Goal: Task Accomplishment & Management: Manage account settings

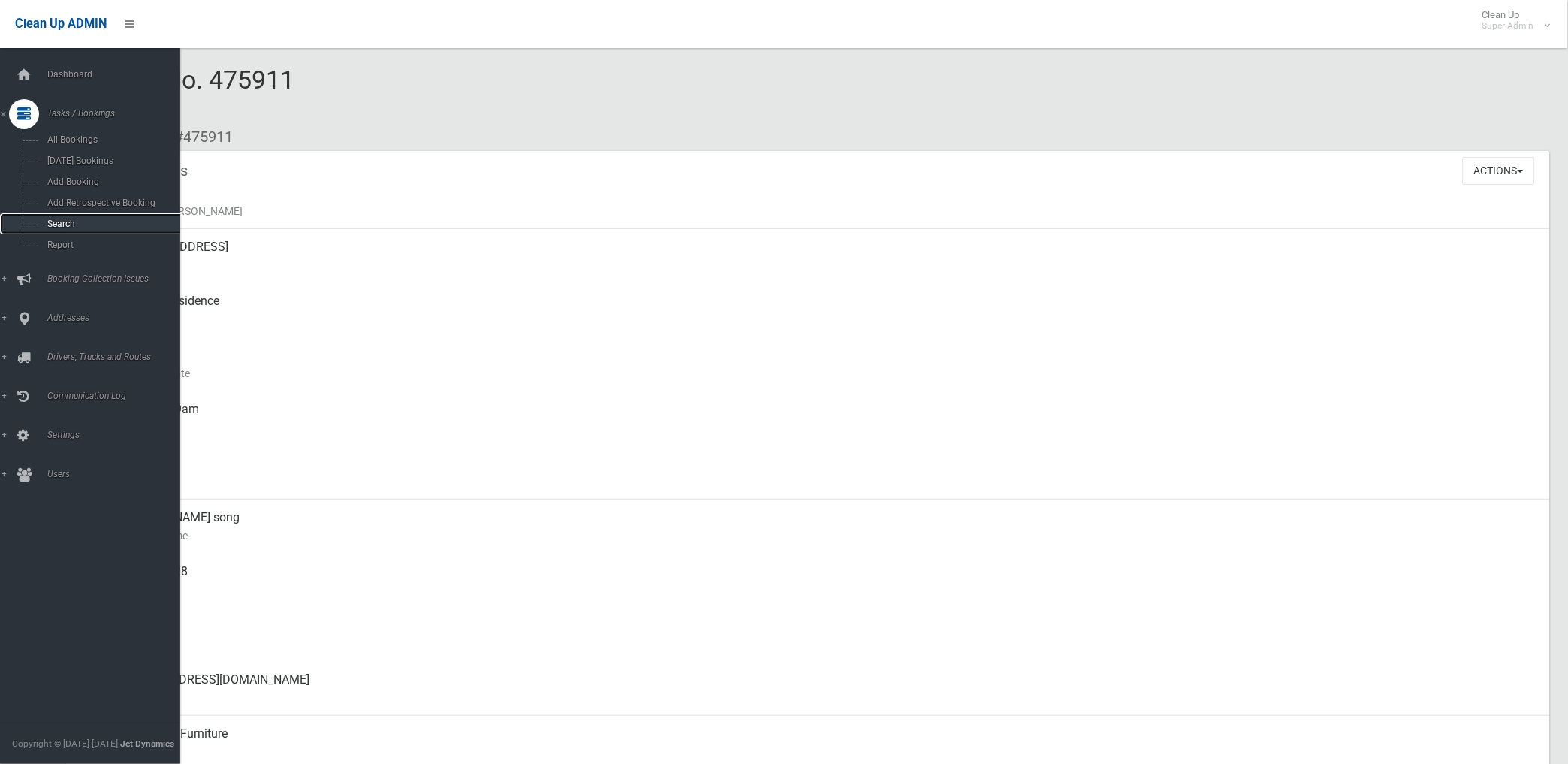
click at [72, 216] on link "Search" at bounding box center [96, 223] width 193 height 21
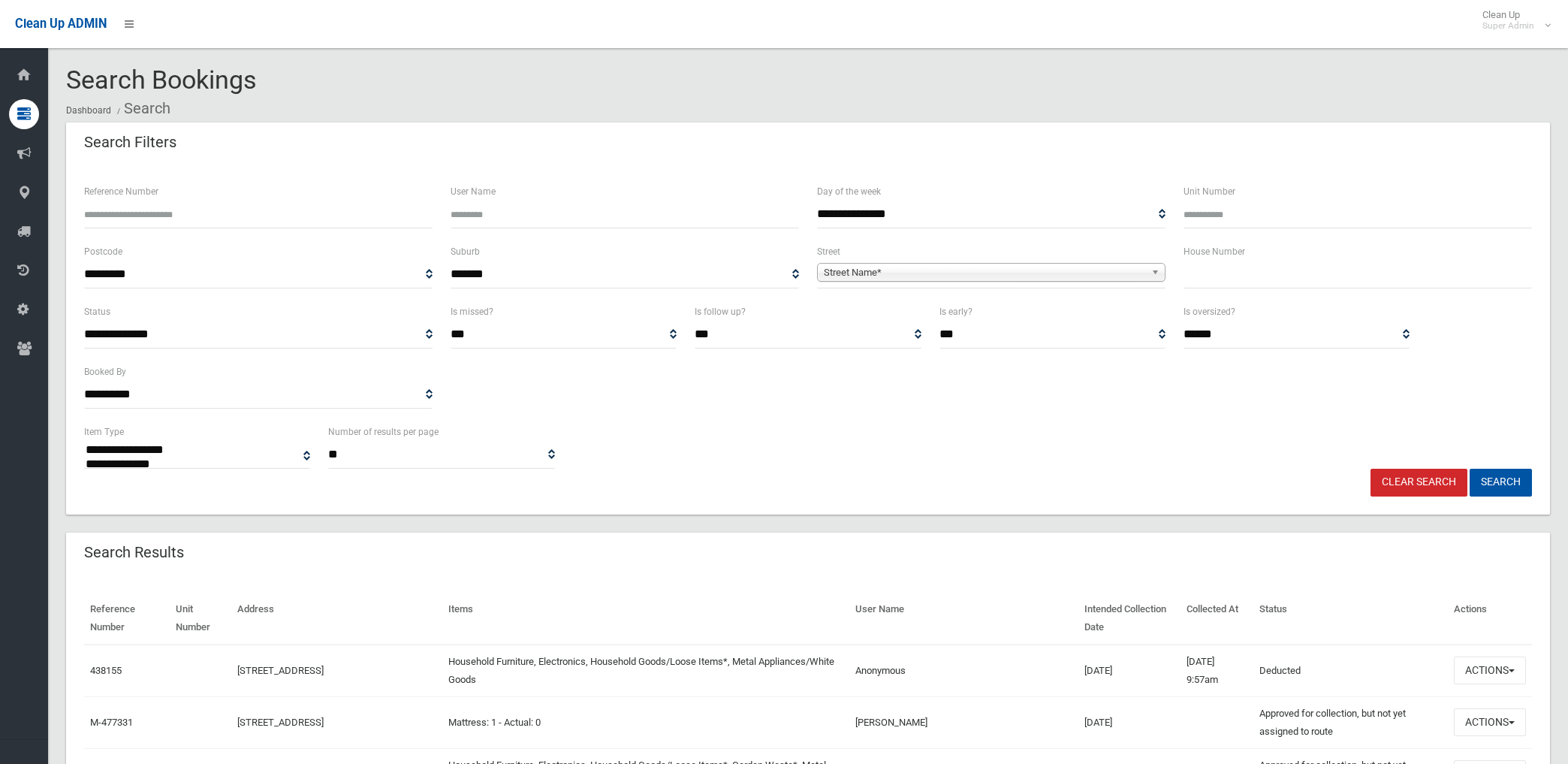
select select
click at [331, 220] on input "Reference Number" at bounding box center [258, 215] width 349 height 28
type input "******"
click at [1470, 469] on button "Search" at bounding box center [1501, 483] width 62 height 28
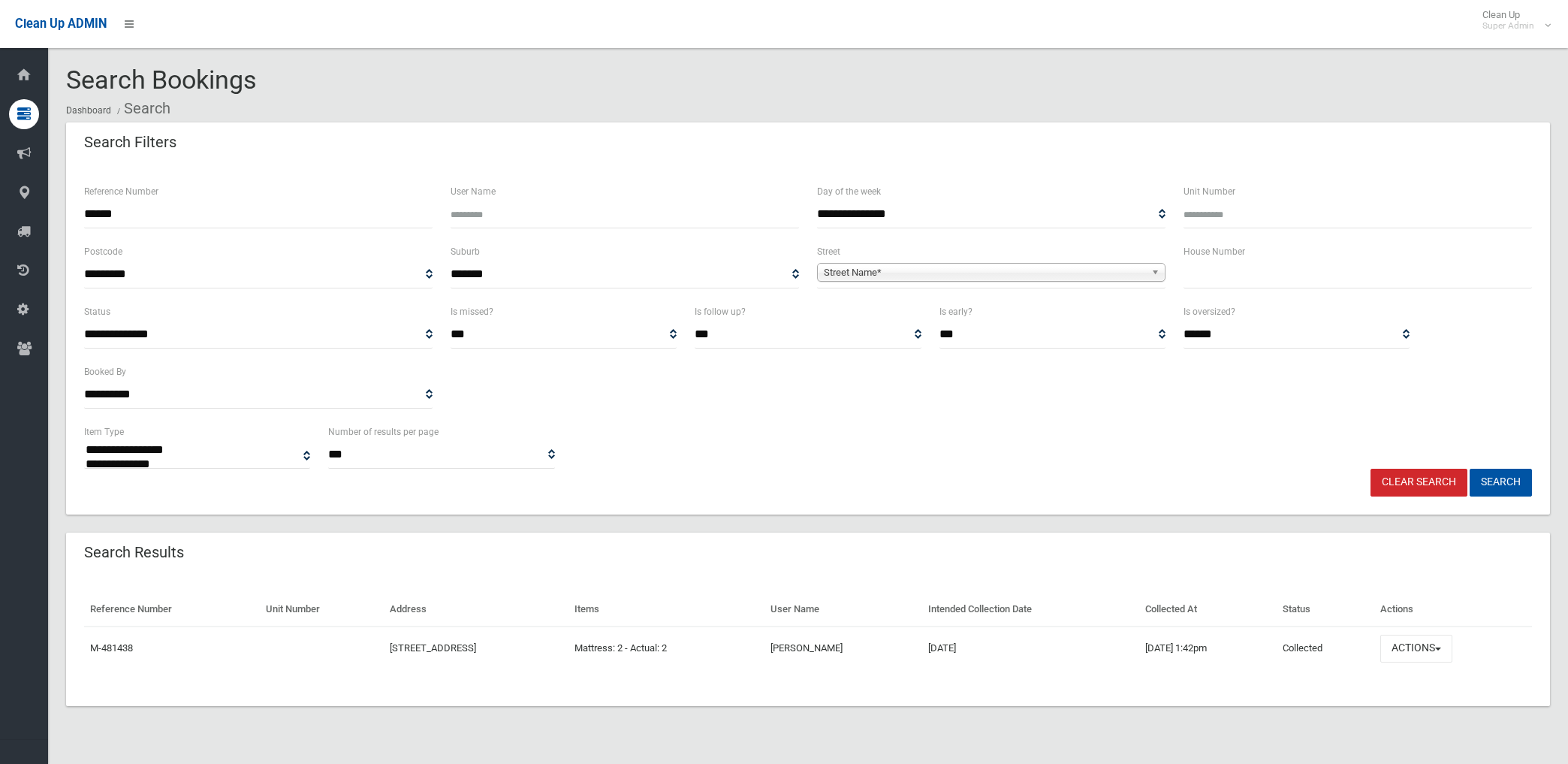
select select
click at [1438, 655] on button "Actions" at bounding box center [1417, 649] width 72 height 28
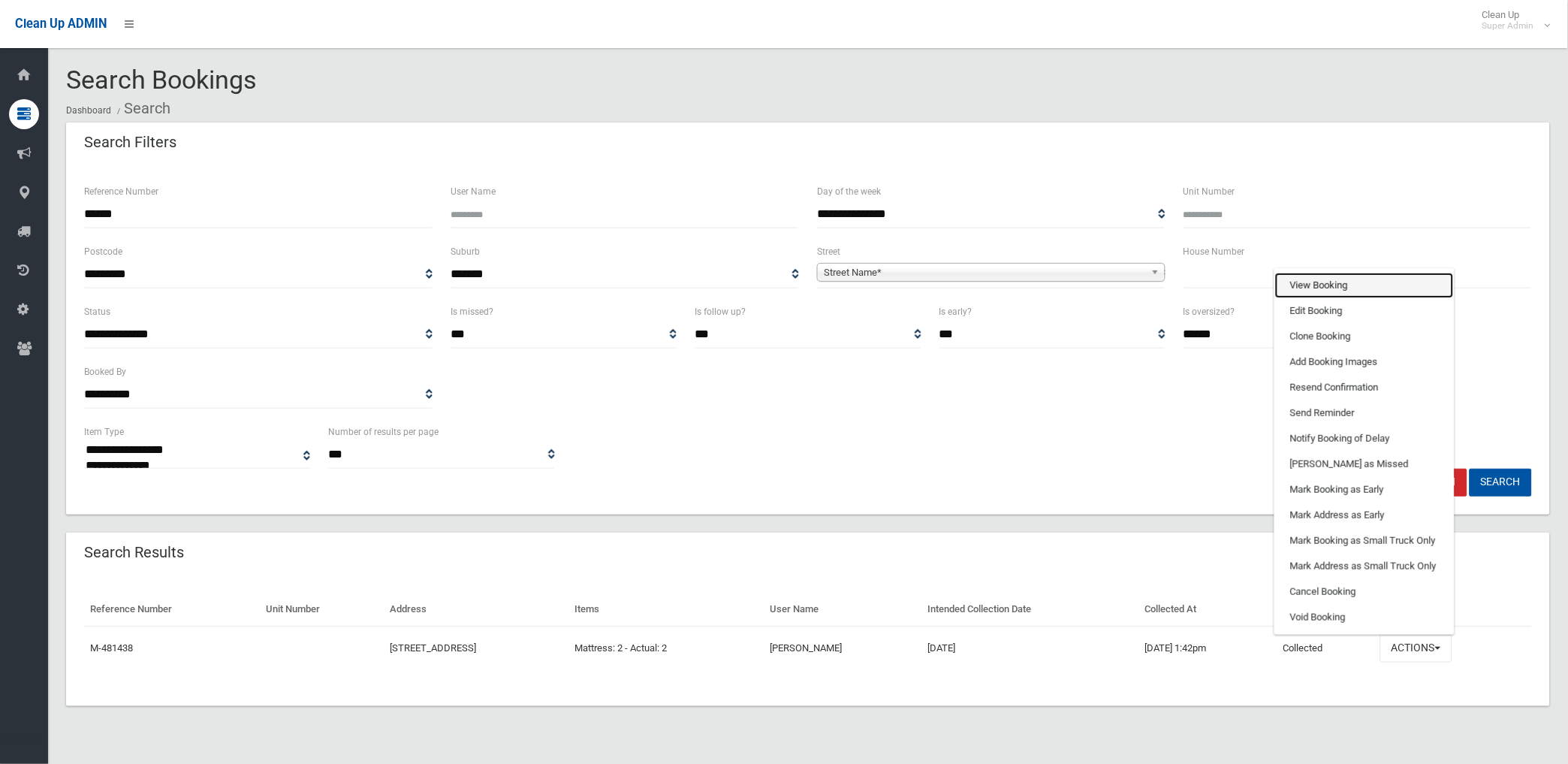
click at [1342, 288] on link "View Booking" at bounding box center [1364, 286] width 179 height 26
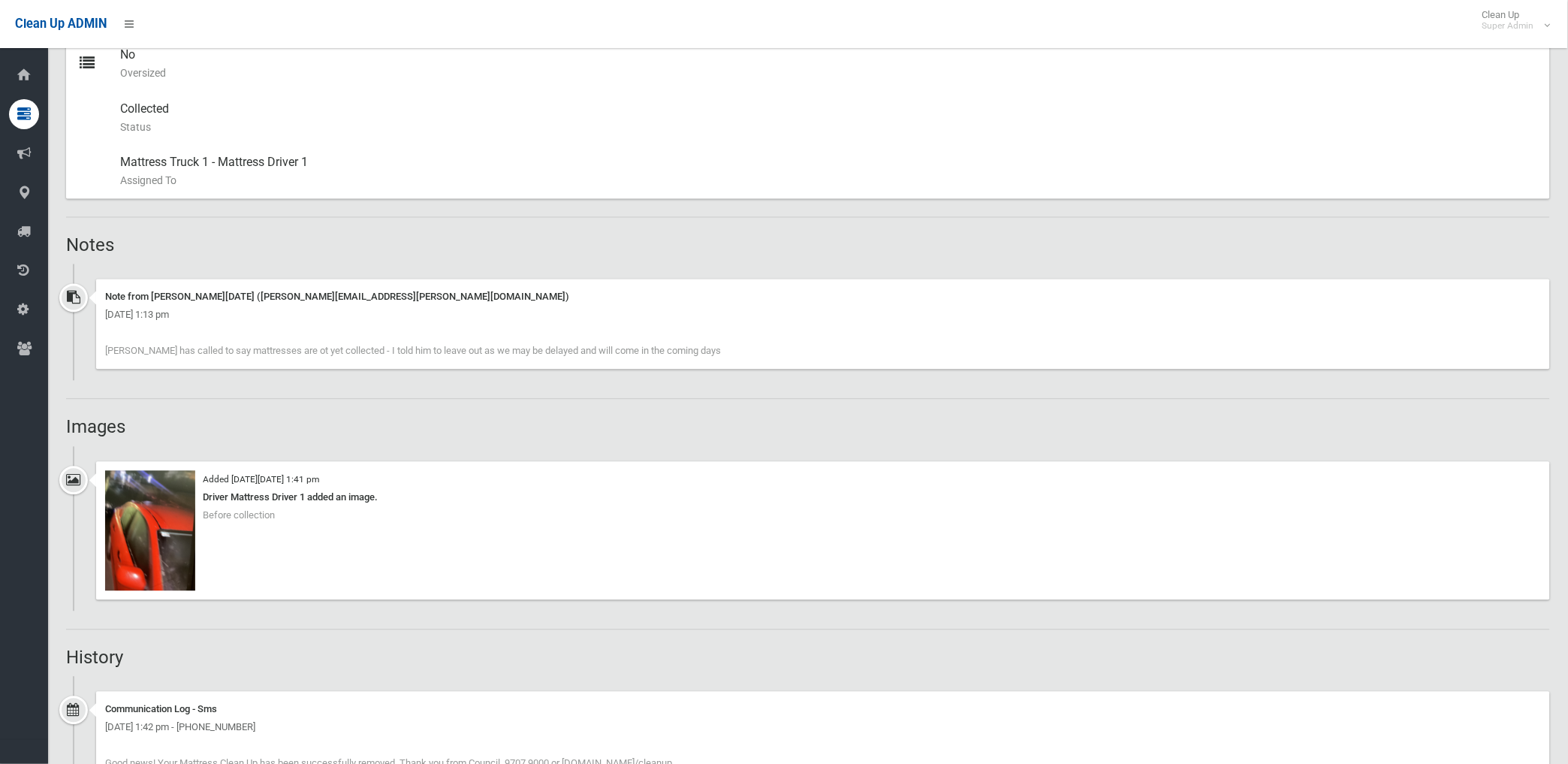
scroll to position [667, 0]
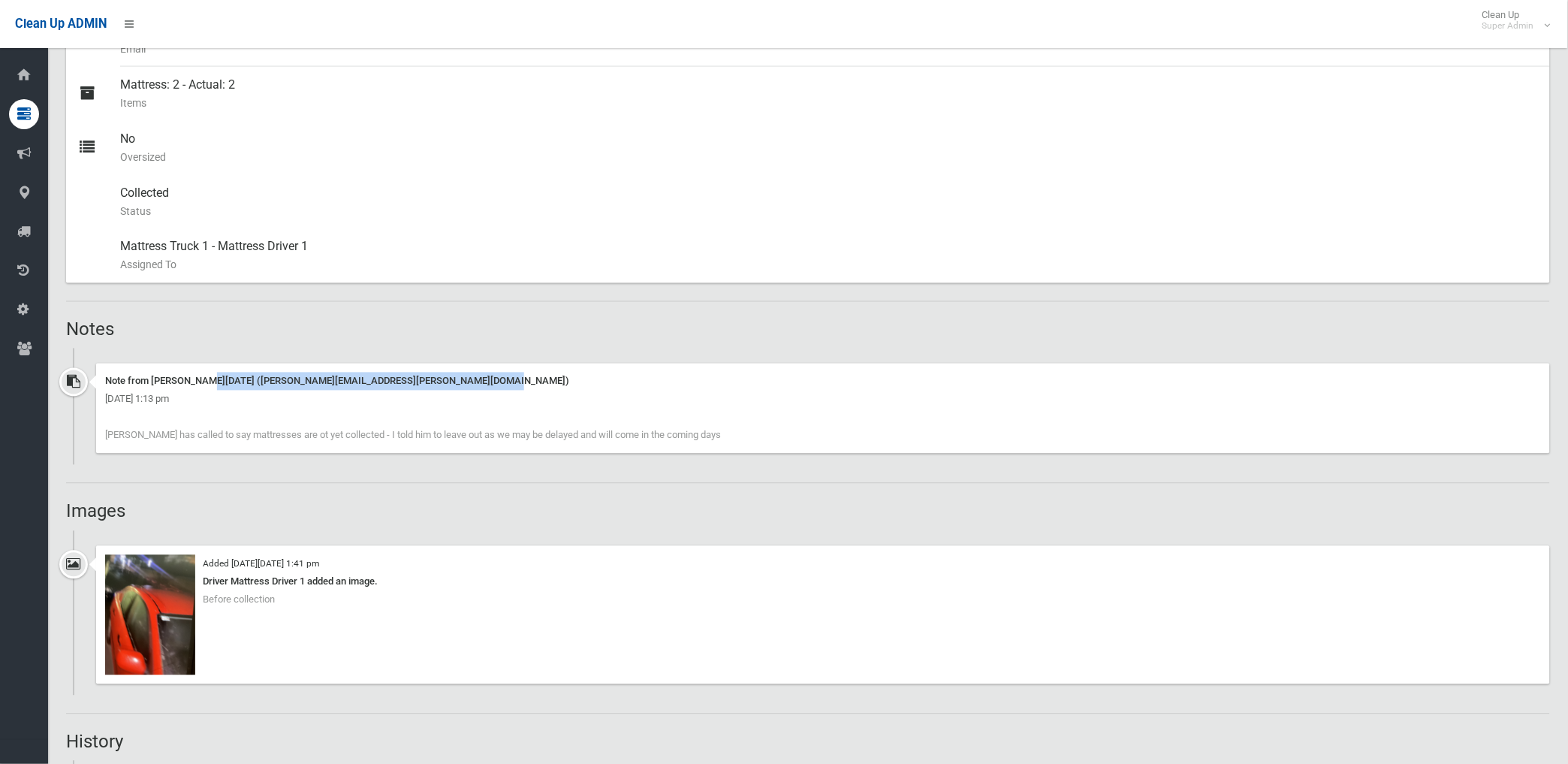
drag, startPoint x: 726, startPoint y: 359, endPoint x: 733, endPoint y: 368, distance: 11.4
click at [733, 368] on ul "Note from Angela Natale (angela.natale@cbcity.nsw.gov.au) Wednesday 3rd Septemb…" at bounding box center [807, 407] width 1484 height 117
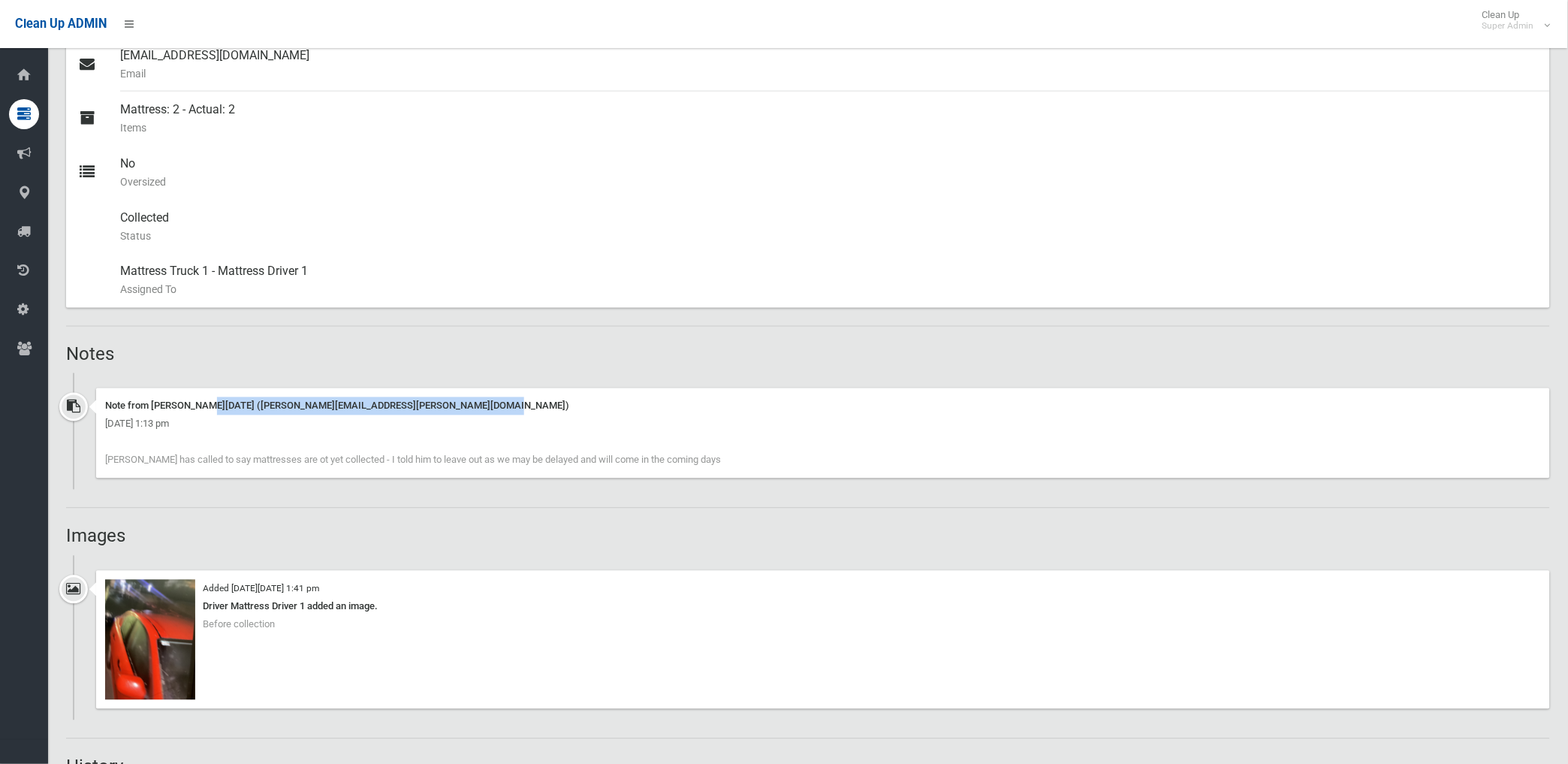
scroll to position [620, 0]
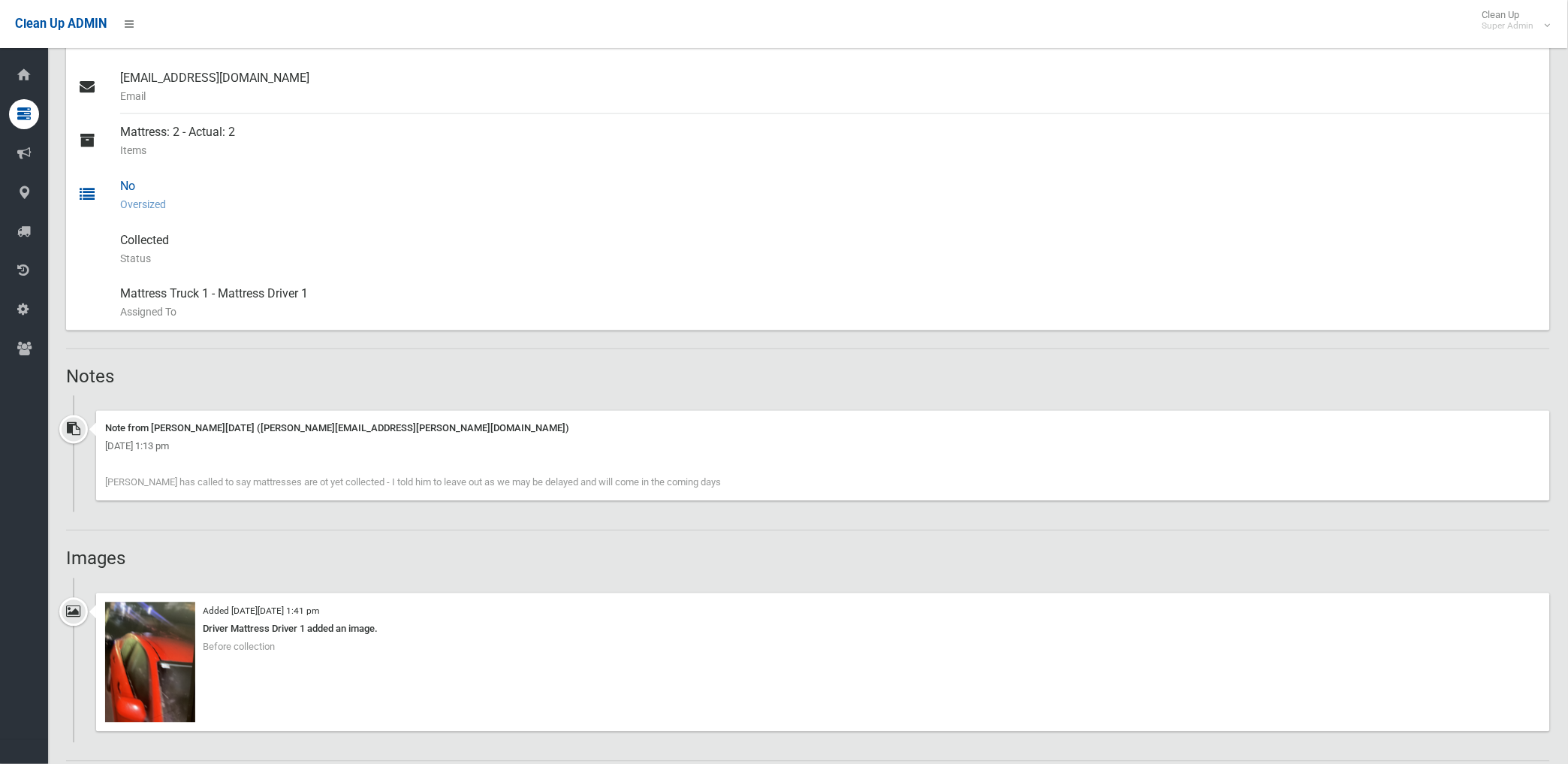
click at [364, 210] on small "Oversized" at bounding box center [828, 204] width 1418 height 18
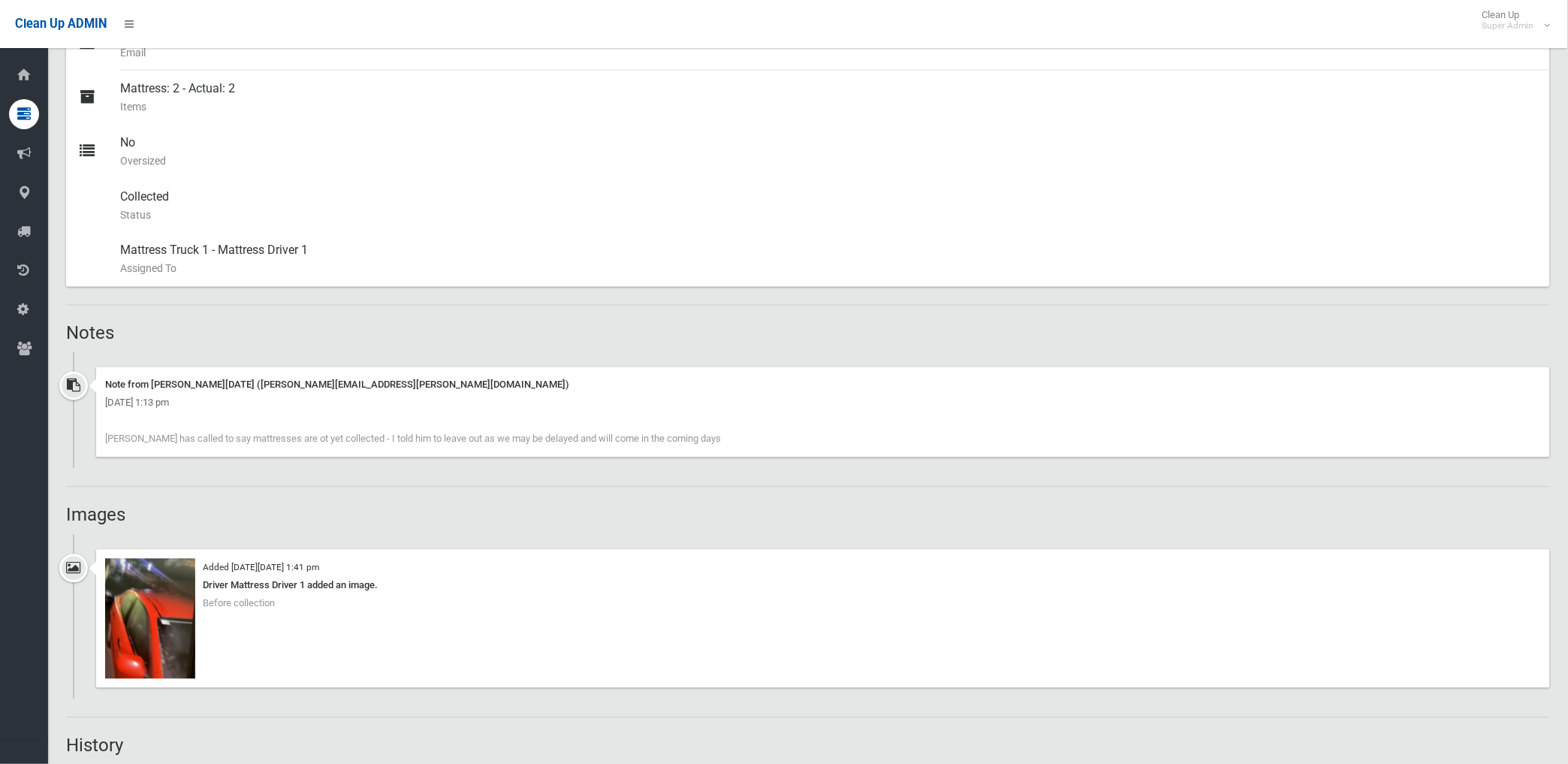
scroll to position [667, 0]
click at [163, 631] on img at bounding box center [150, 615] width 90 height 120
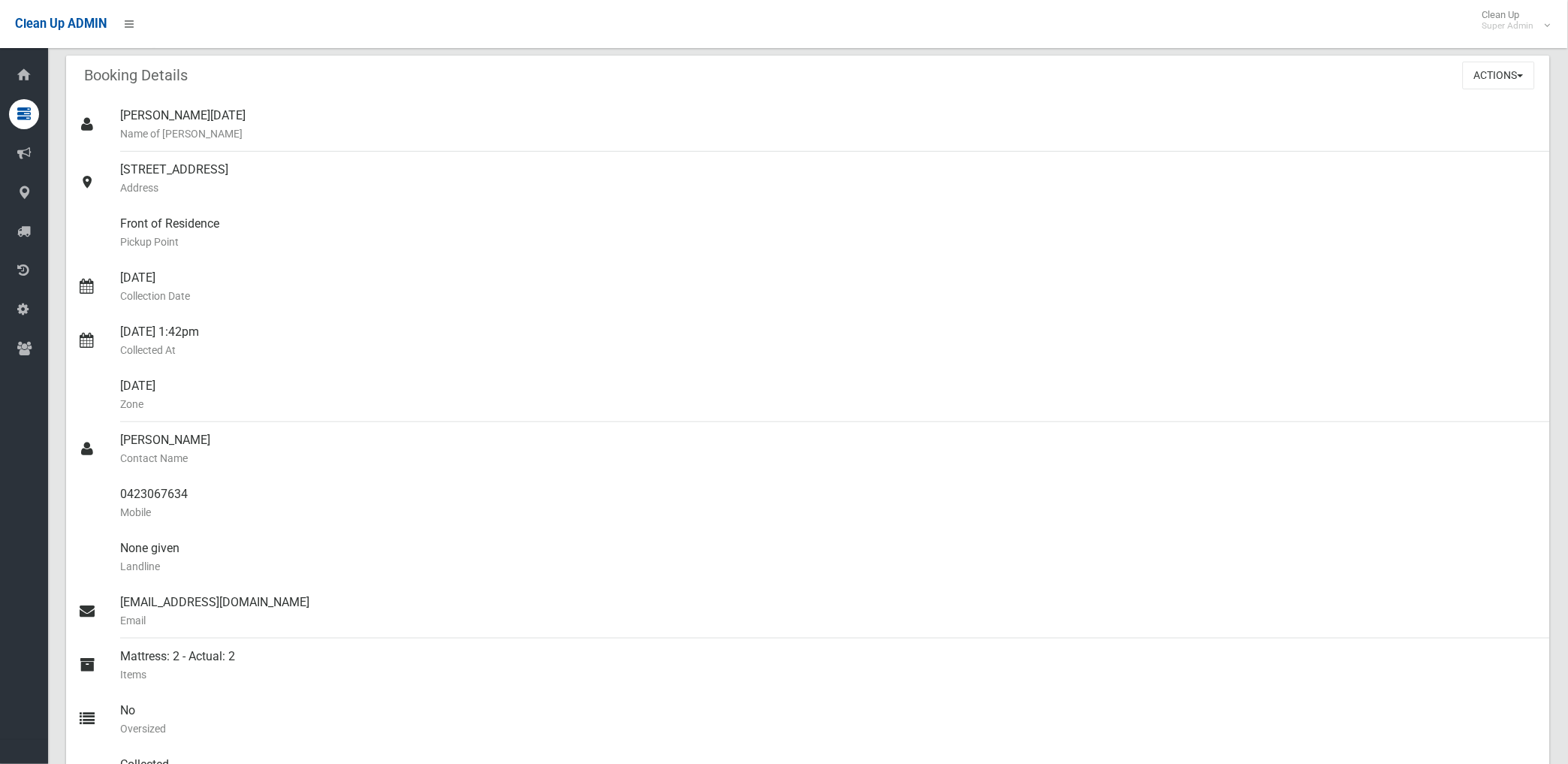
scroll to position [0, 0]
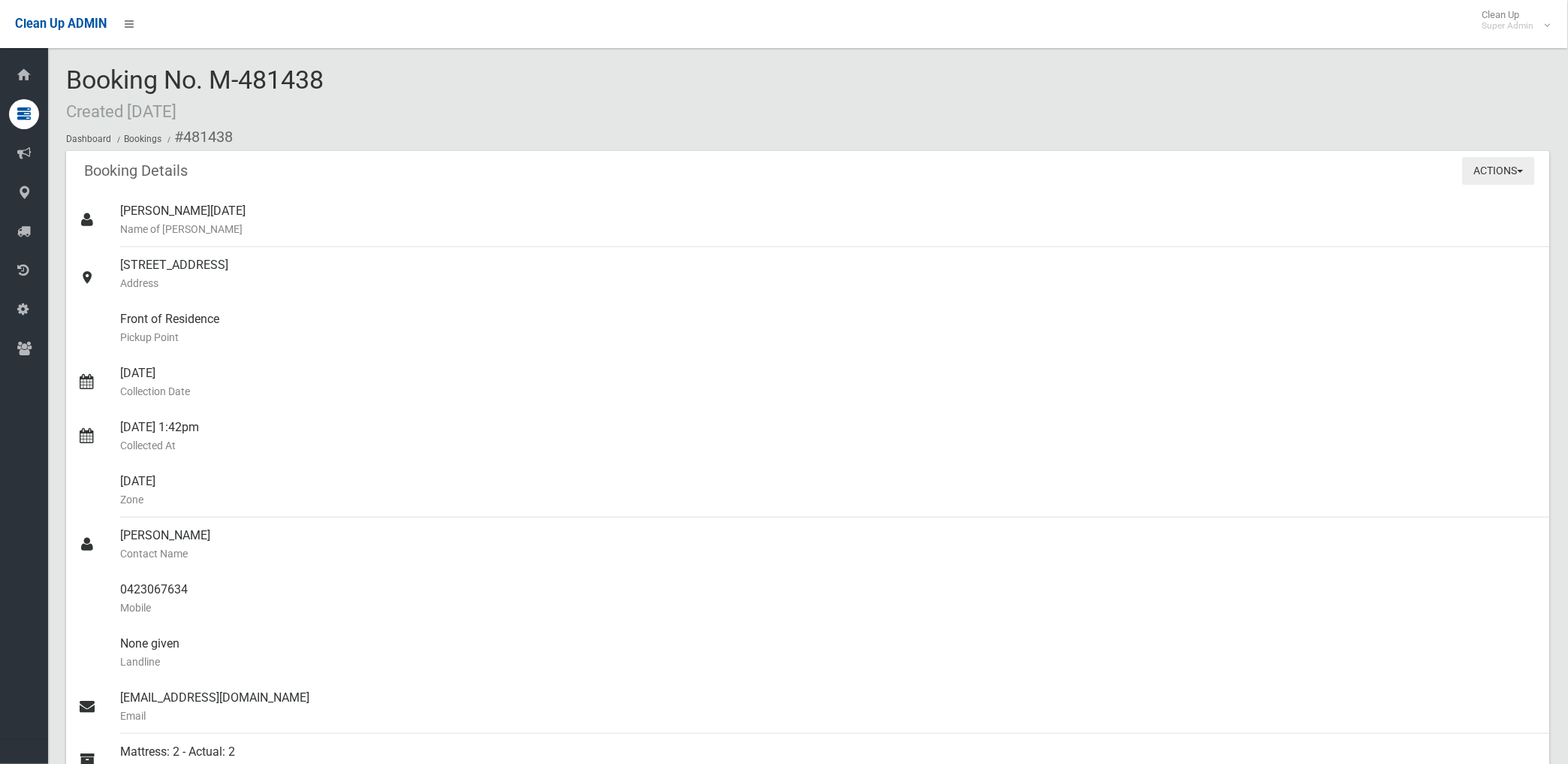
click at [1482, 163] on button "Actions" at bounding box center [1499, 171] width 72 height 28
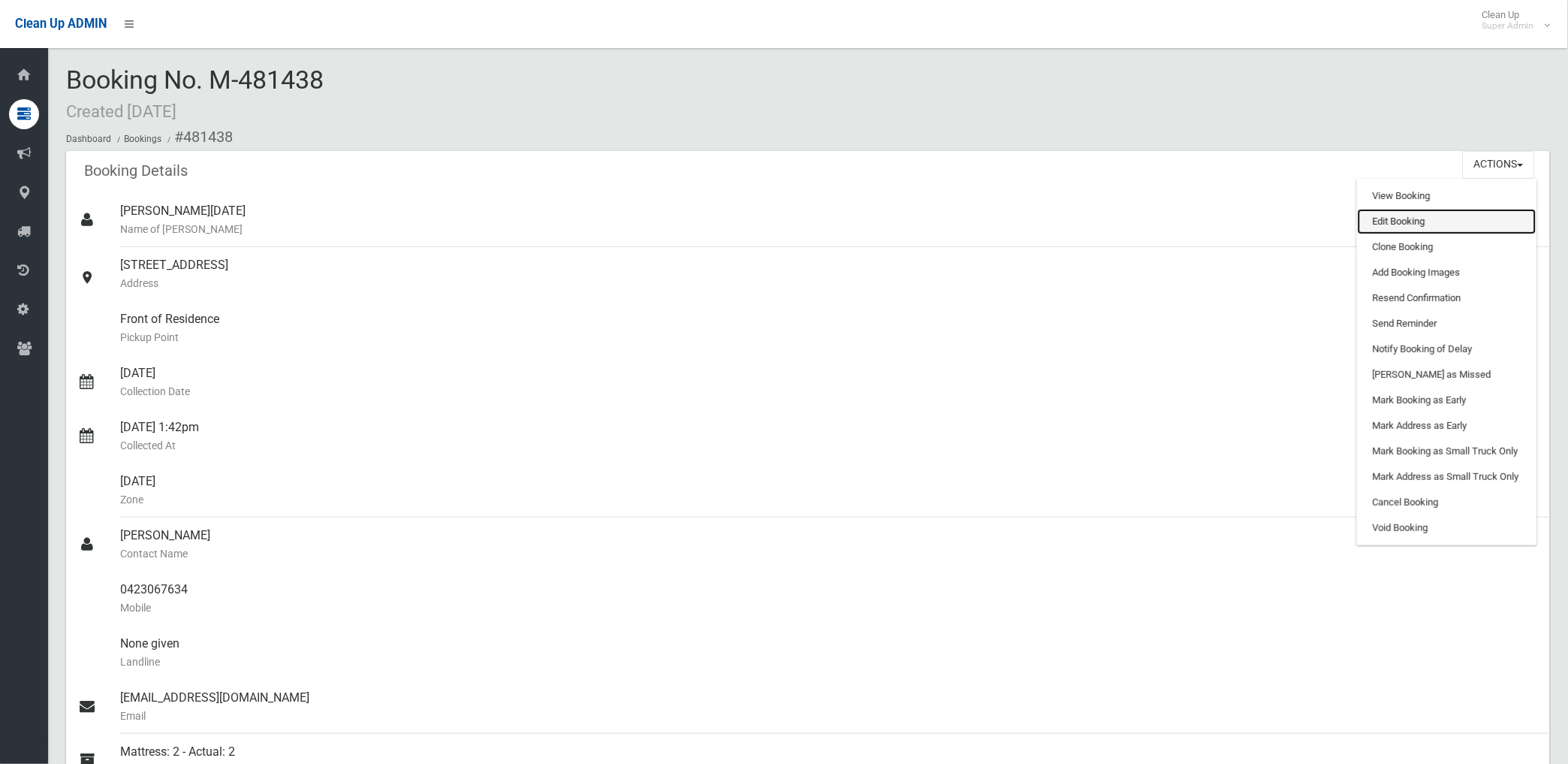
click at [1396, 221] on link "Edit Booking" at bounding box center [1447, 222] width 179 height 26
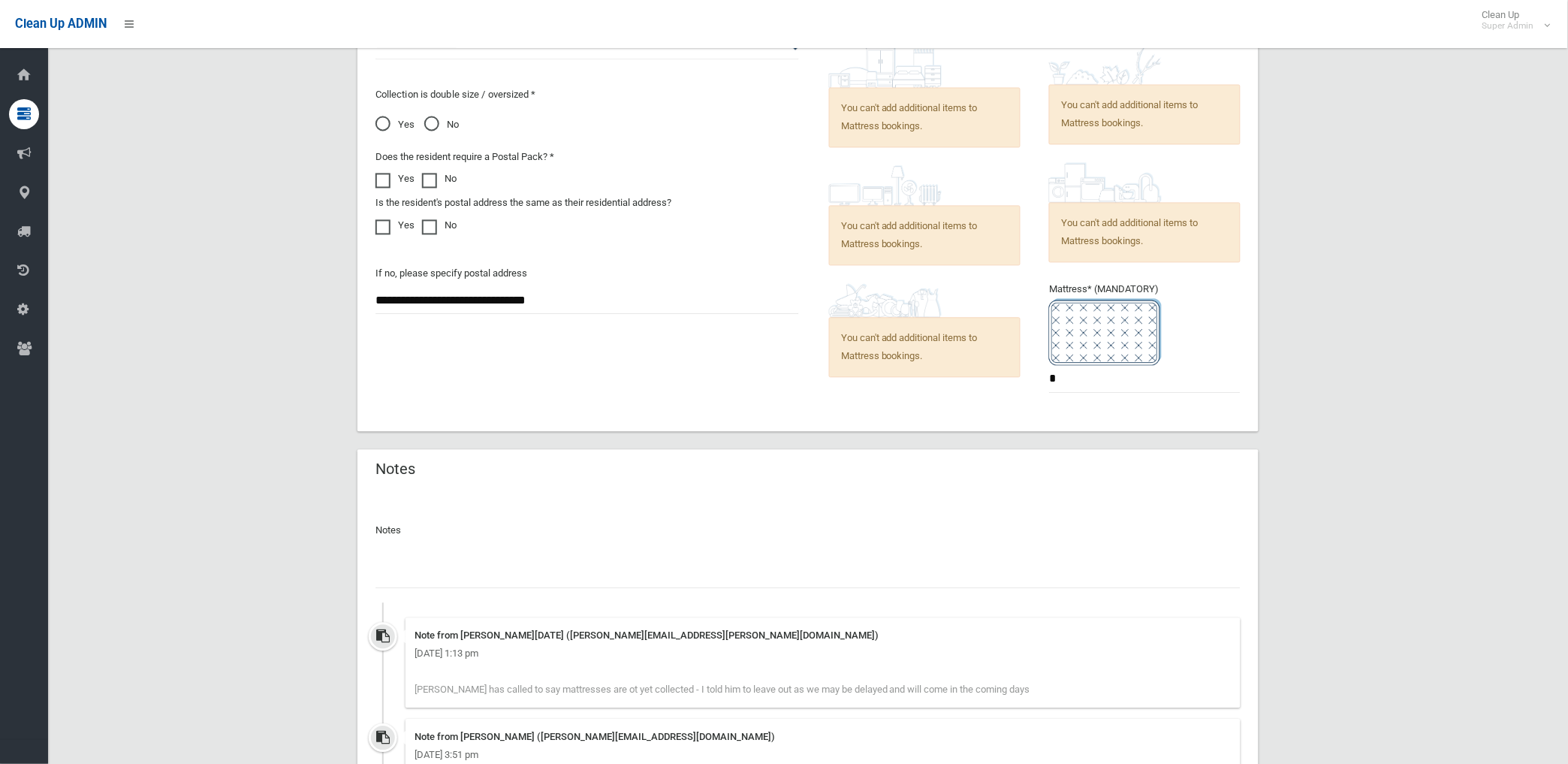
scroll to position [1058, 0]
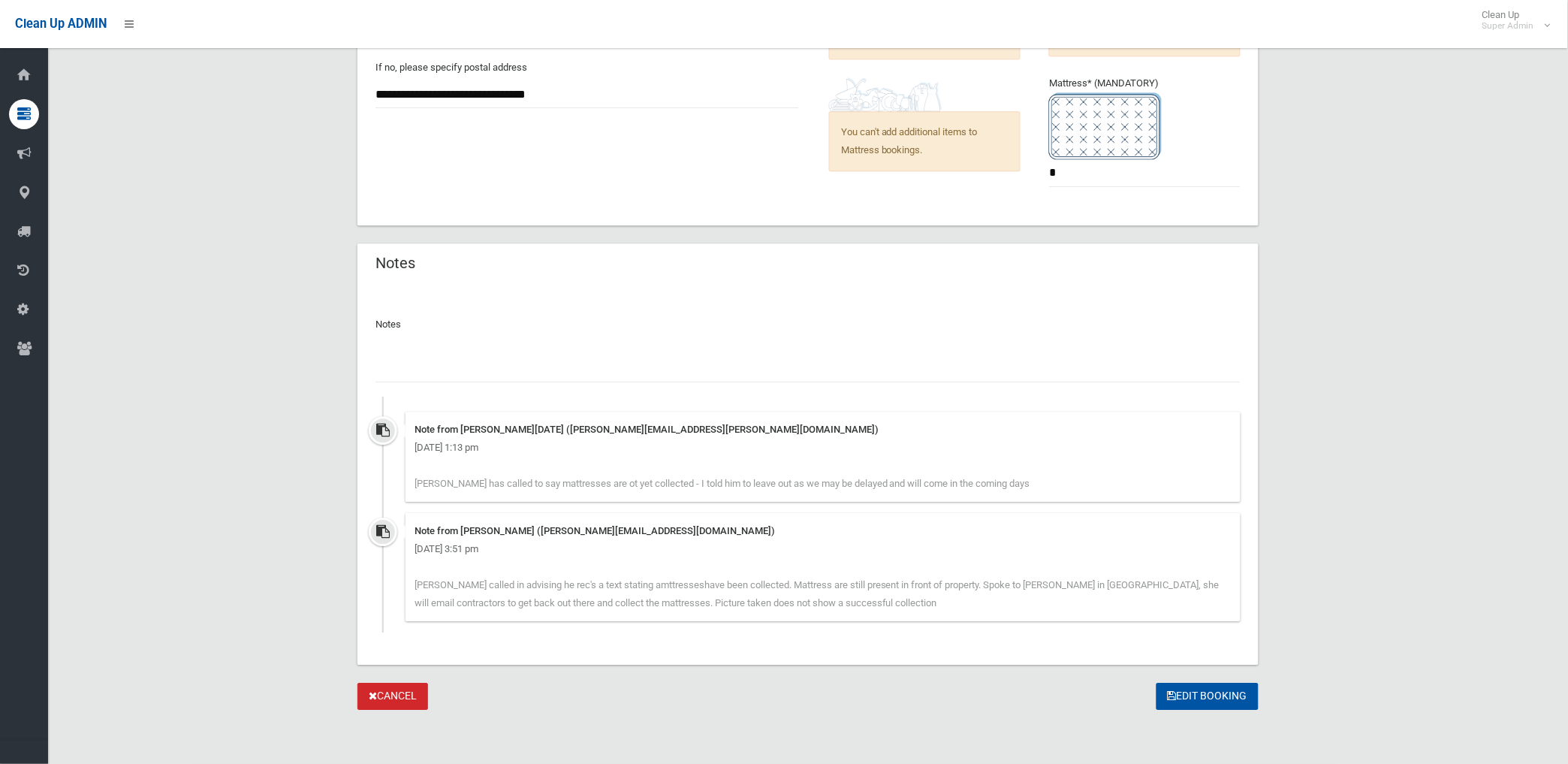
click at [467, 359] on input "text" at bounding box center [808, 369] width 865 height 28
type input "**********"
click at [1204, 695] on button "Edit Booking" at bounding box center [1208, 697] width 102 height 28
